Goal: Transaction & Acquisition: Purchase product/service

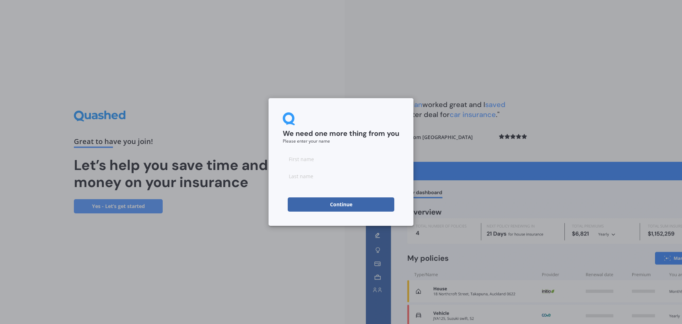
click at [322, 158] on input at bounding box center [341, 159] width 117 height 14
type input "Matthew"
click at [339, 173] on input at bounding box center [341, 176] width 117 height 14
type input "Peddie"
click at [339, 203] on button "Continue" at bounding box center [341, 204] width 107 height 14
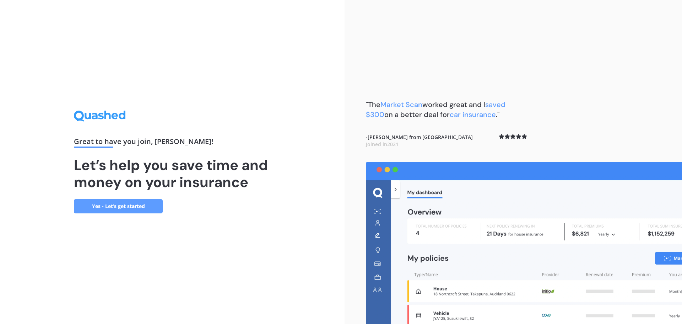
click at [132, 198] on div "Great to have you join , Matthew ! Let’s help you save time and money on your i…" at bounding box center [172, 162] width 197 height 102
click at [133, 201] on link "Yes - Let’s get started" at bounding box center [118, 206] width 89 height 14
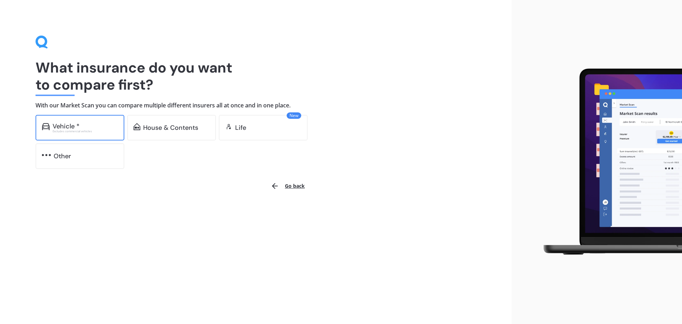
click at [93, 132] on div "Excludes commercial vehicles" at bounding box center [85, 131] width 65 height 3
